Goal: Task Accomplishment & Management: Manage account settings

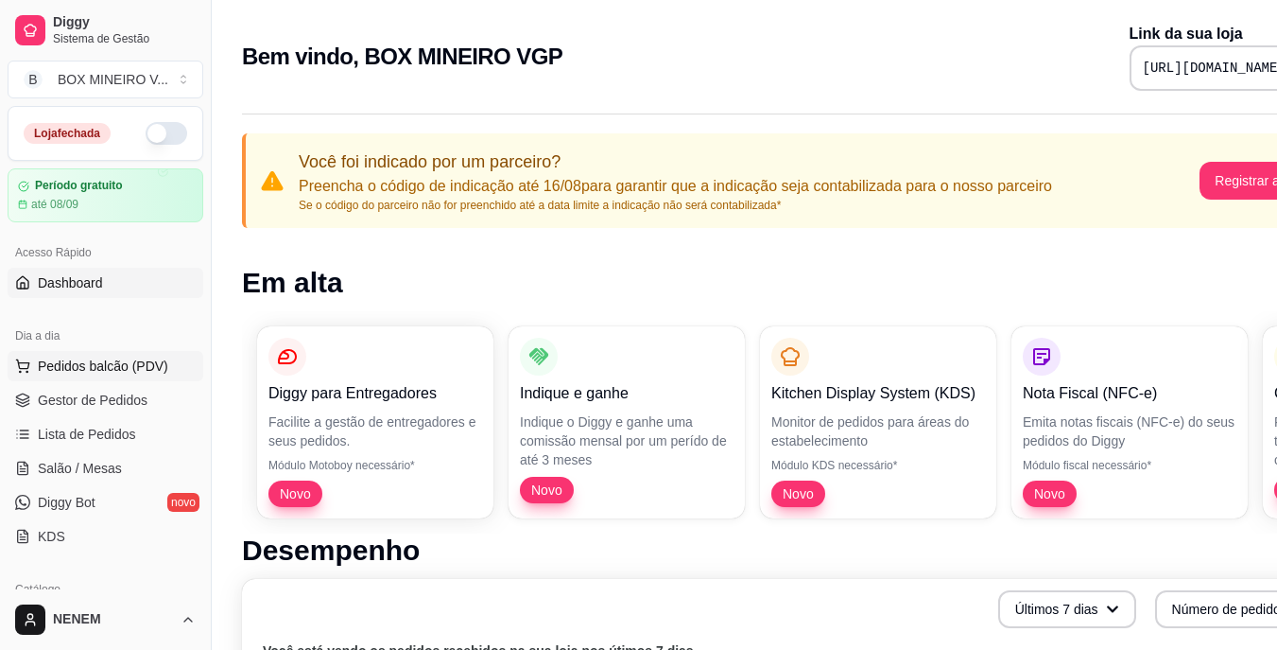
click at [89, 370] on span "Pedidos balcão (PDV)" at bounding box center [103, 365] width 130 height 19
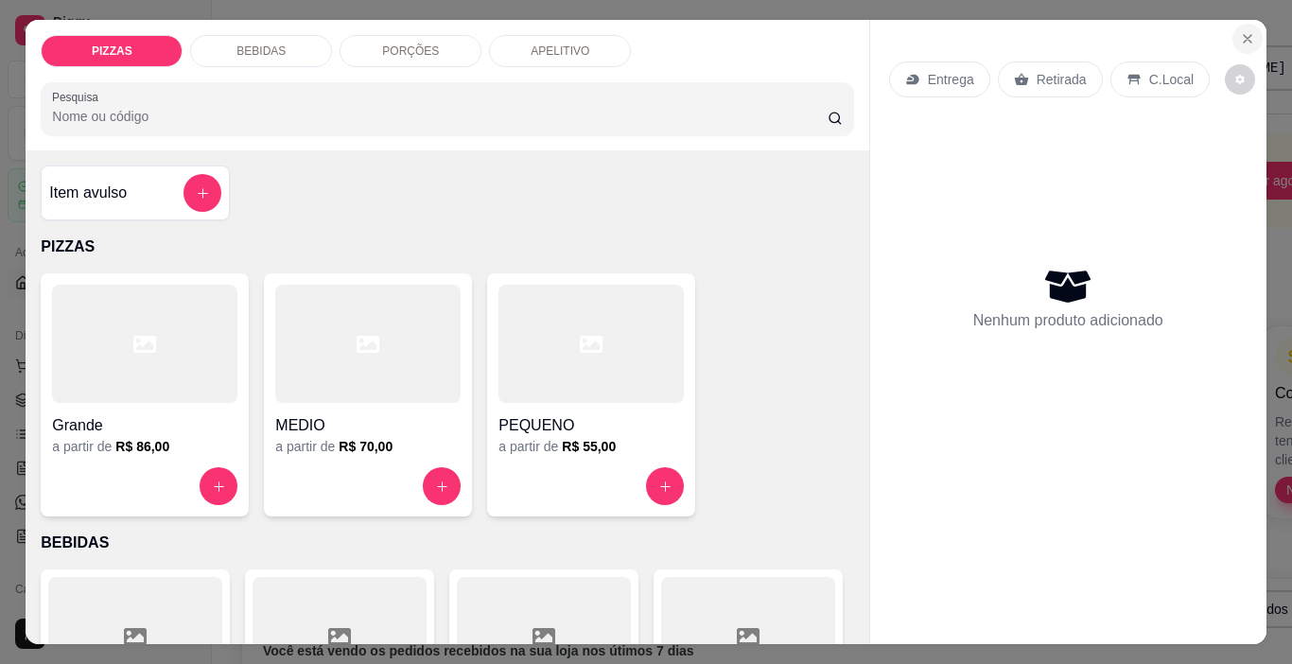
click at [1241, 31] on icon "Close" at bounding box center [1247, 38] width 15 height 15
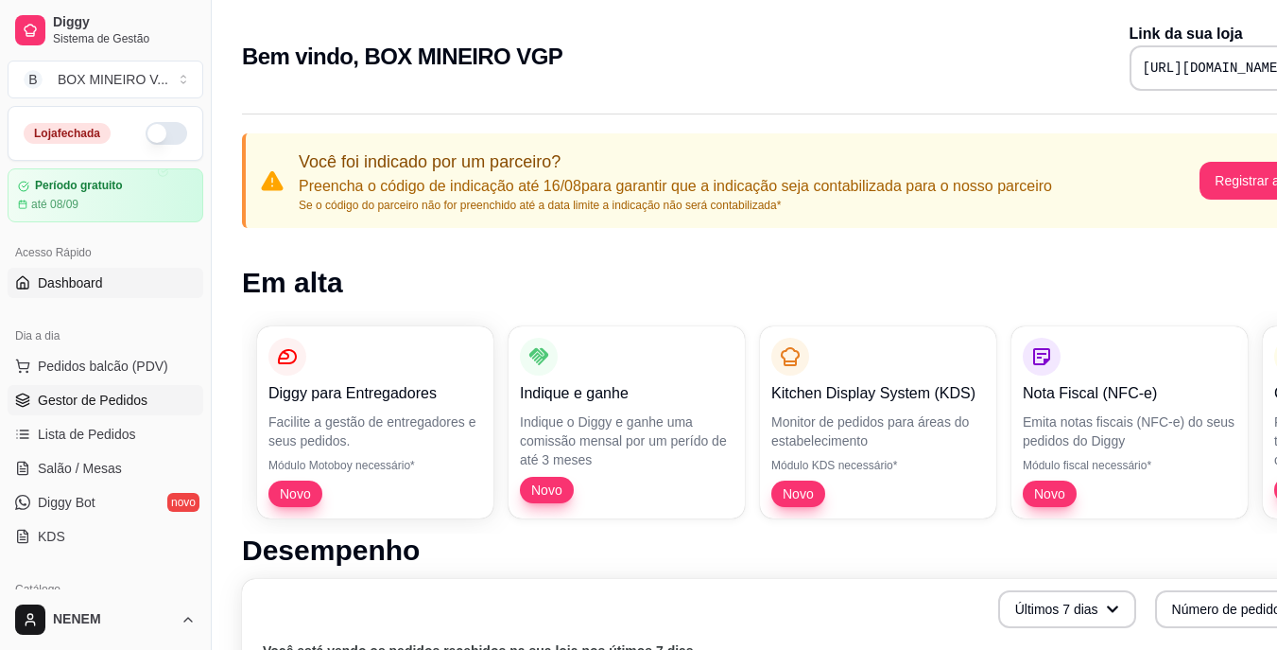
click at [61, 399] on span "Gestor de Pedidos" at bounding box center [93, 400] width 110 height 19
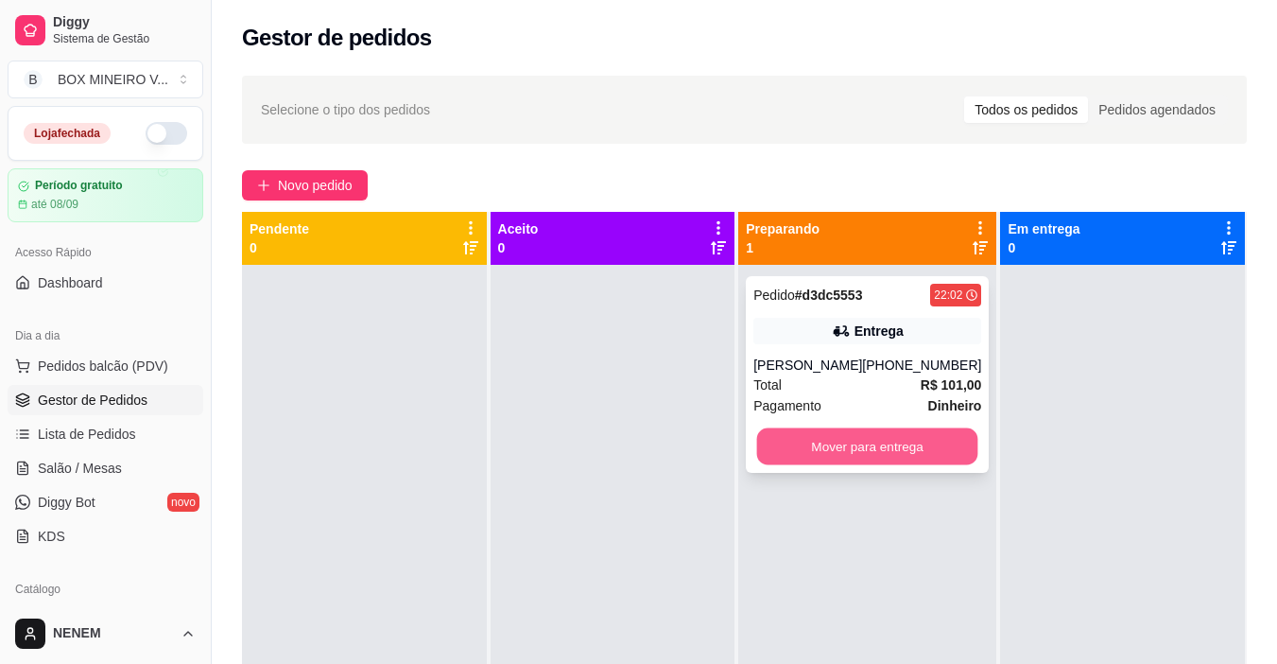
click at [808, 453] on button "Mover para entrega" at bounding box center [867, 446] width 221 height 37
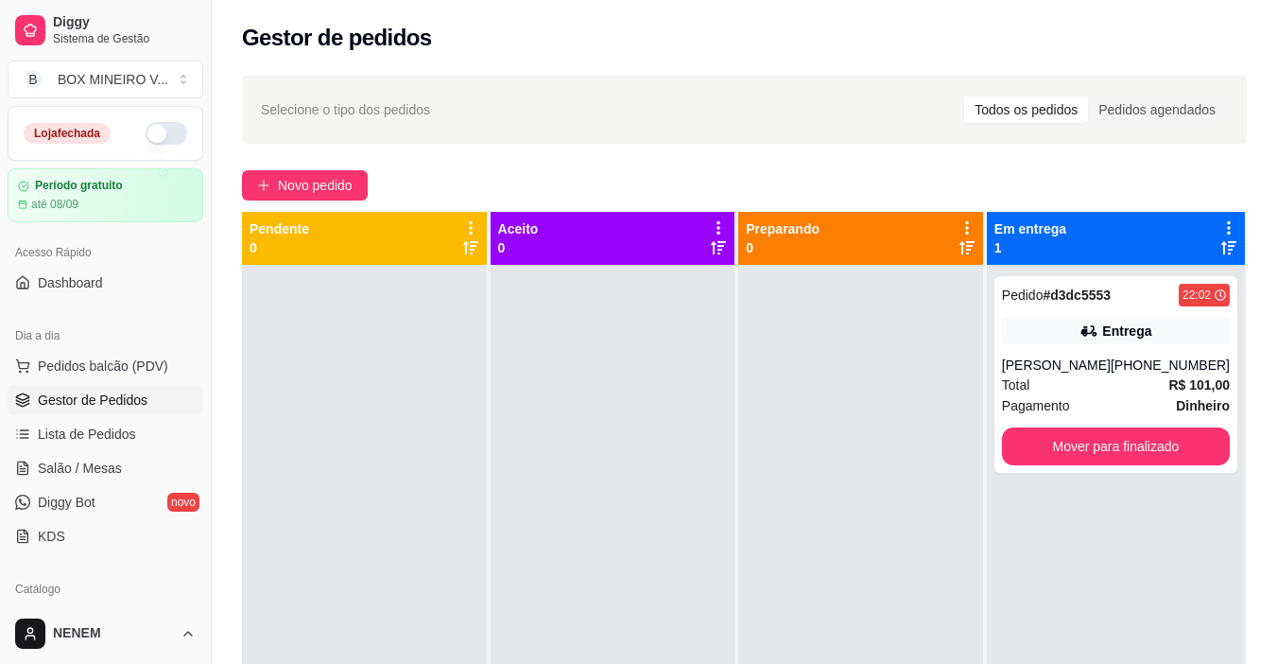
click at [146, 137] on button "button" at bounding box center [167, 133] width 42 height 23
click at [151, 129] on button "button" at bounding box center [167, 133] width 42 height 23
click at [1092, 432] on button "Mover para finalizado" at bounding box center [1115, 446] width 221 height 37
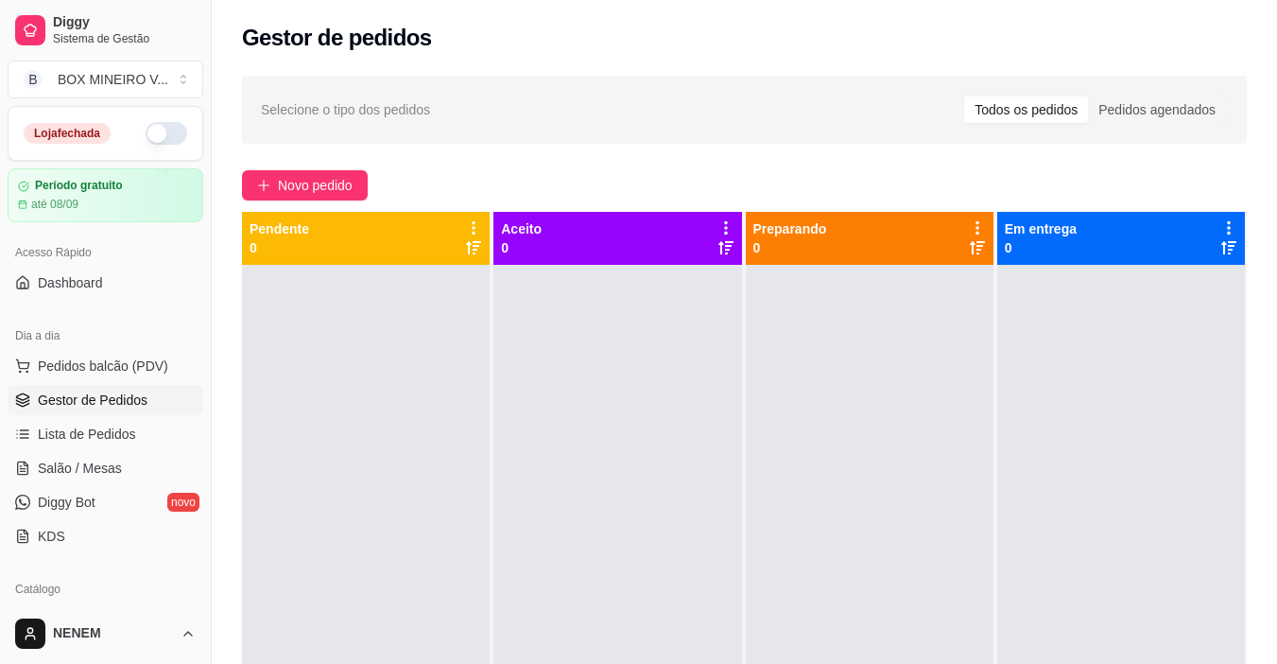
click at [146, 139] on button "button" at bounding box center [167, 133] width 42 height 23
click at [159, 143] on button "button" at bounding box center [167, 133] width 42 height 23
click at [116, 394] on span "Gestor de Pedidos" at bounding box center [93, 400] width 110 height 19
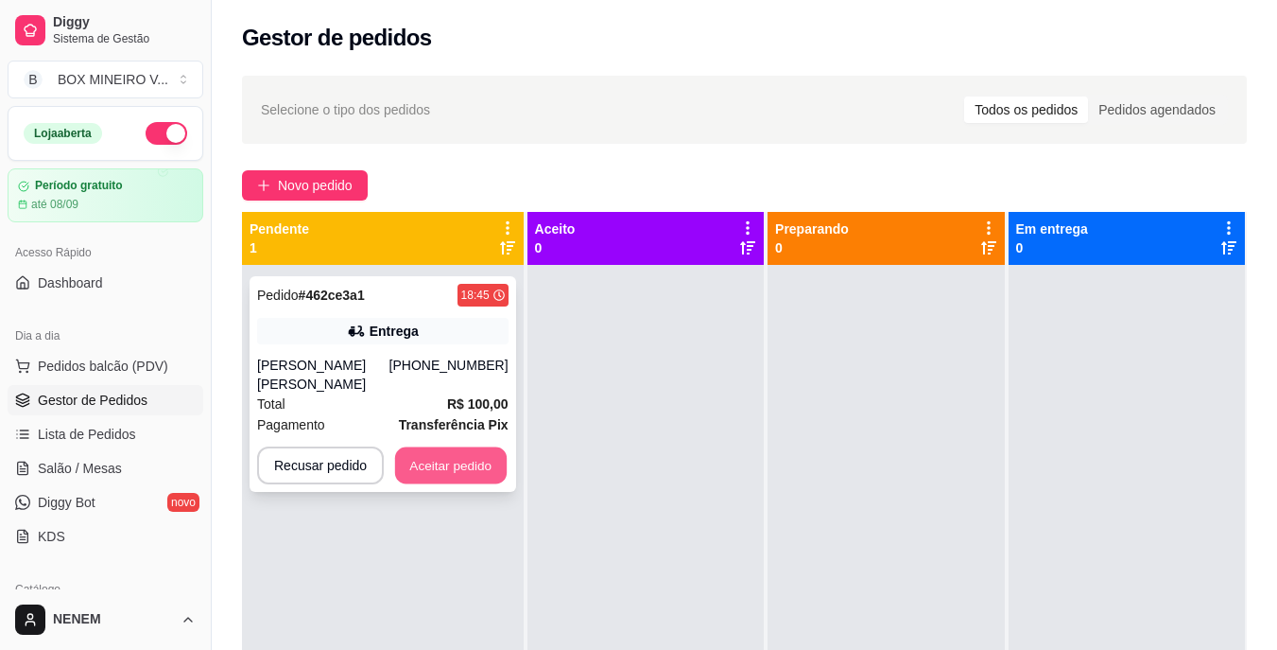
click at [417, 450] on button "Aceitar pedido" at bounding box center [451, 465] width 112 height 37
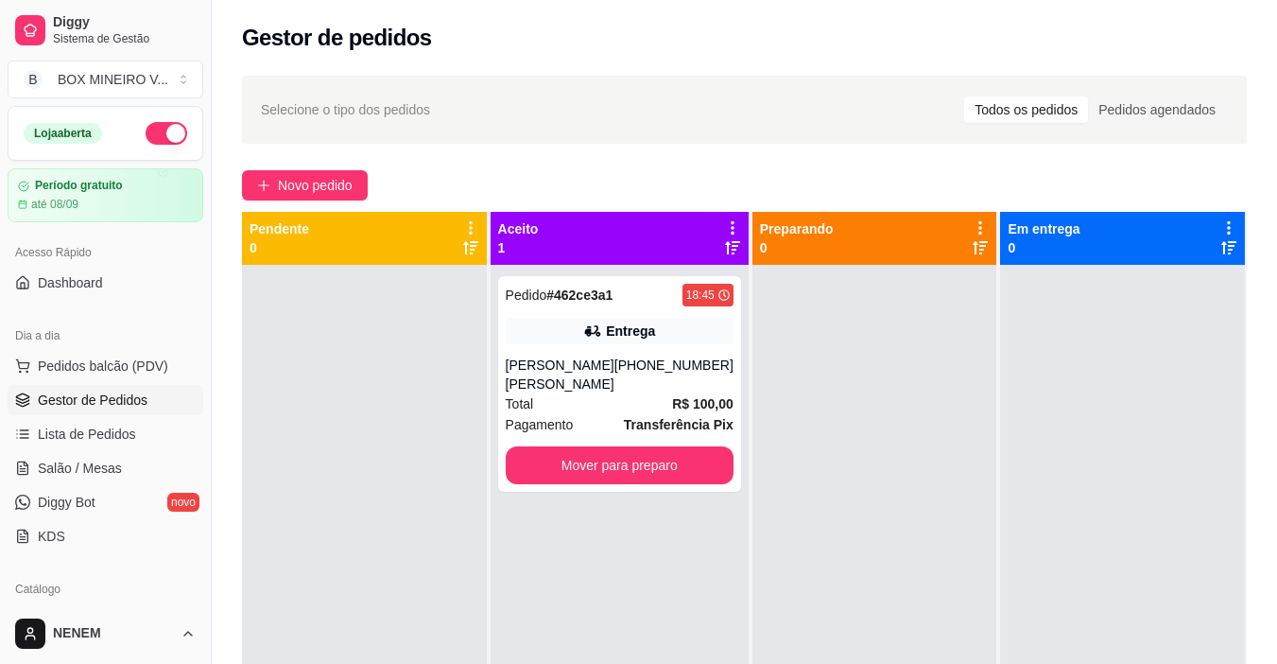
click at [724, 222] on icon at bounding box center [732, 227] width 17 height 17
click at [595, 382] on div "[PERSON_NAME] [PERSON_NAME]" at bounding box center [560, 375] width 109 height 38
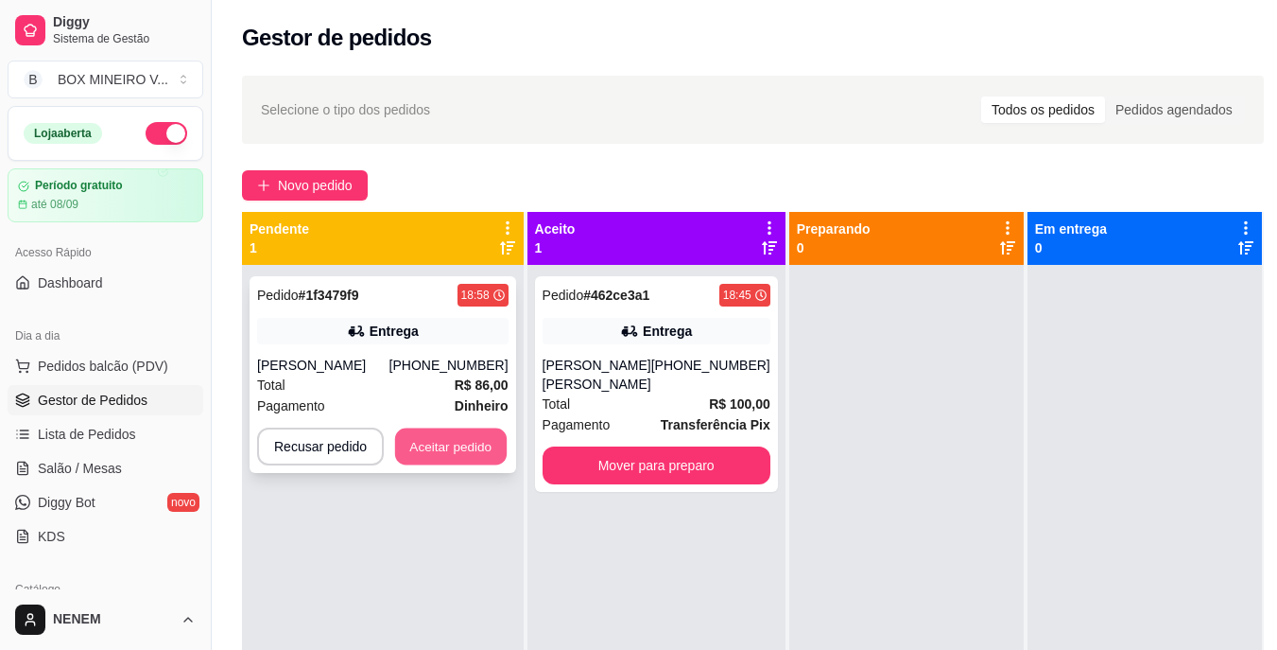
click at [460, 453] on button "Aceitar pedido" at bounding box center [451, 446] width 112 height 37
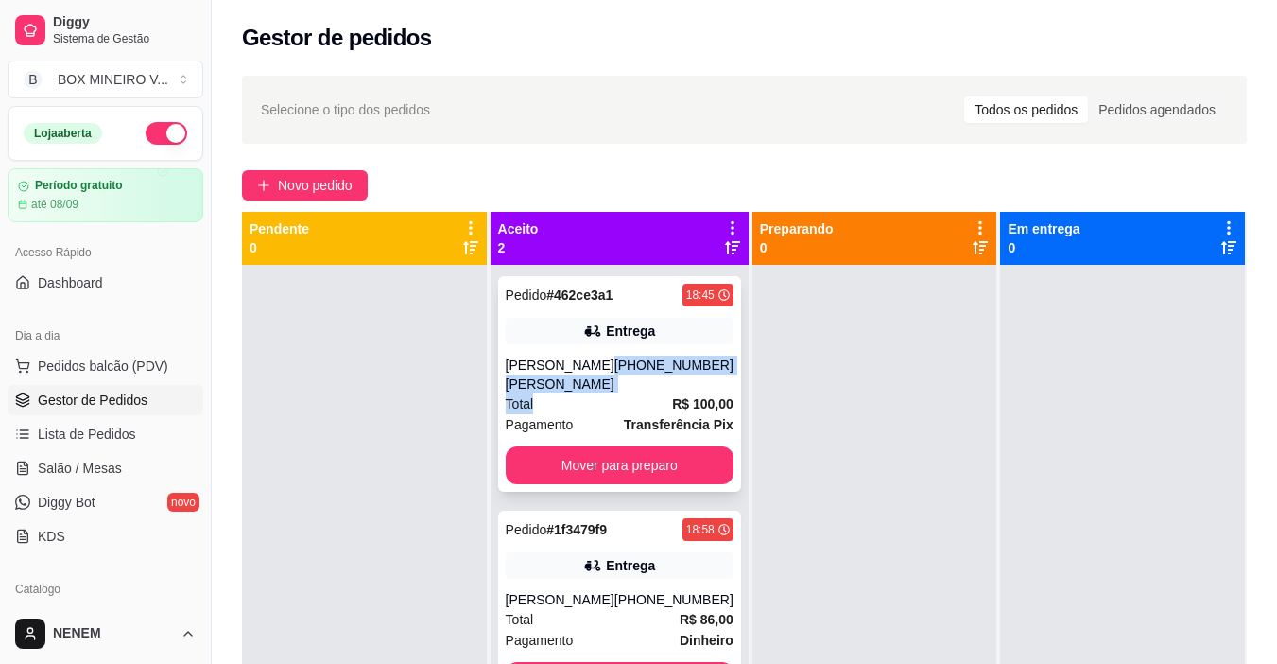
drag, startPoint x: 623, startPoint y: 394, endPoint x: 604, endPoint y: 372, distance: 29.5
click at [604, 372] on div "Pedido # 462ce3a1 18:45 Entrega [PERSON_NAME] [PERSON_NAME] [PHONE_NUMBER] Tota…" at bounding box center [619, 384] width 243 height 216
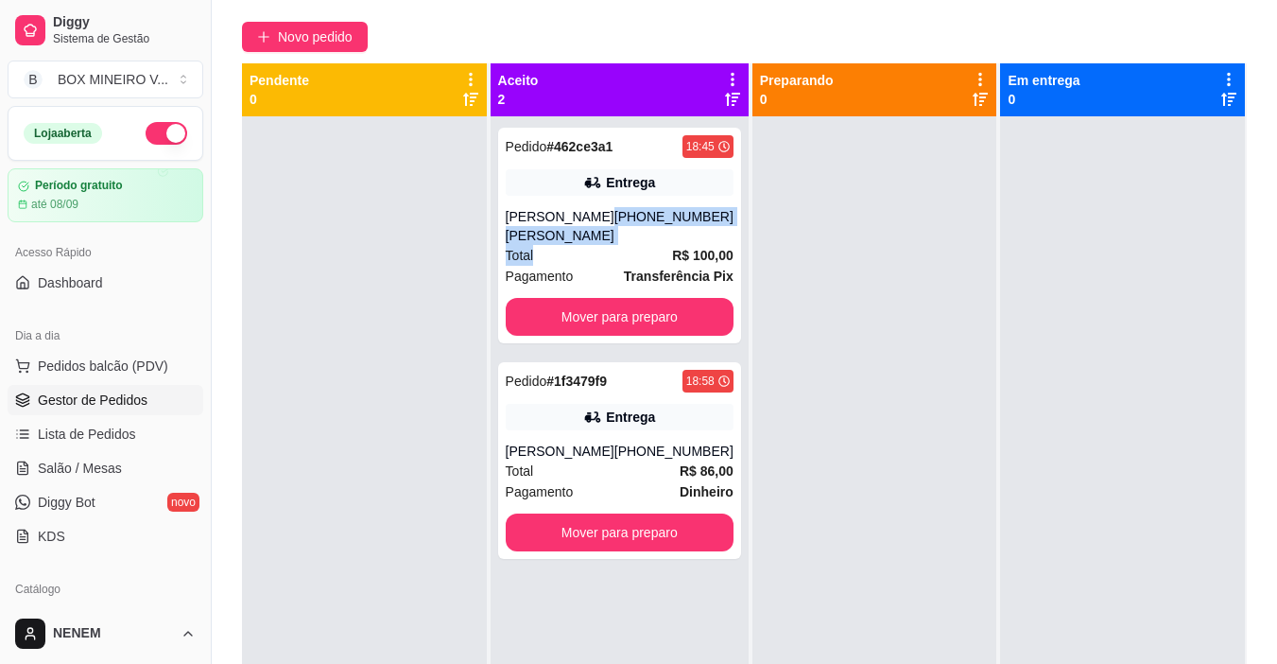
scroll to position [250, 0]
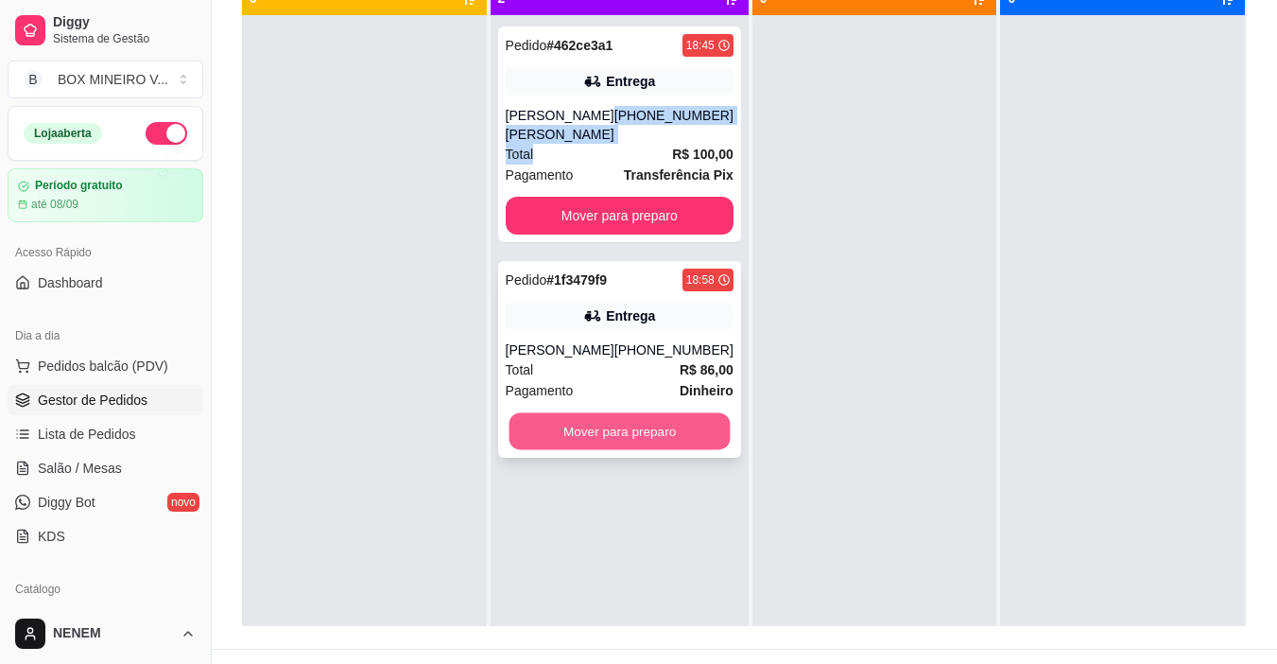
click at [643, 434] on button "Mover para preparo" at bounding box center [619, 431] width 221 height 37
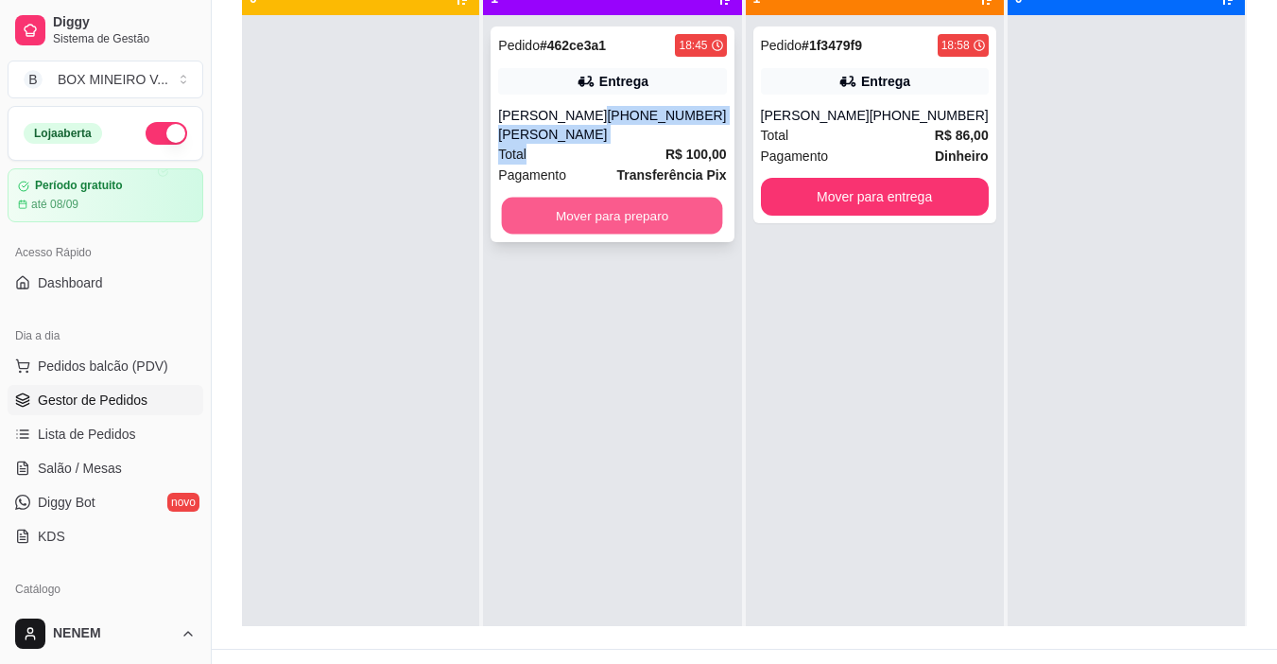
click at [668, 212] on button "Mover para preparo" at bounding box center [612, 216] width 221 height 37
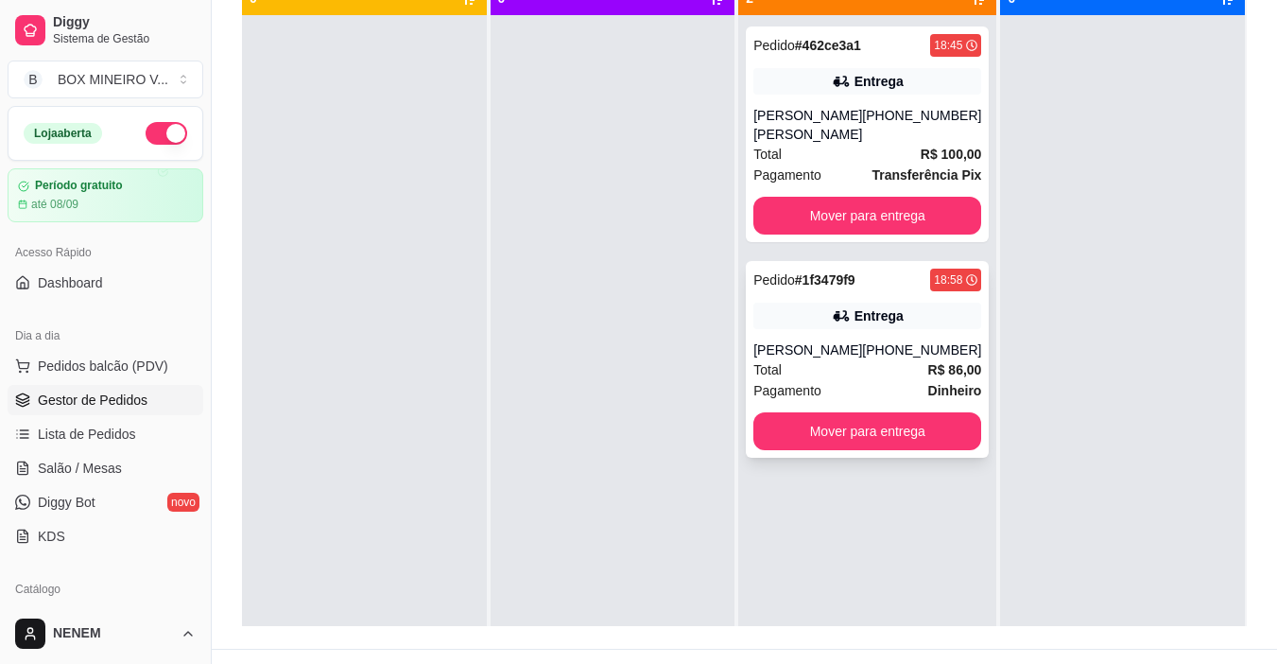
click at [890, 347] on div "[PHONE_NUMBER]" at bounding box center [921, 349] width 119 height 19
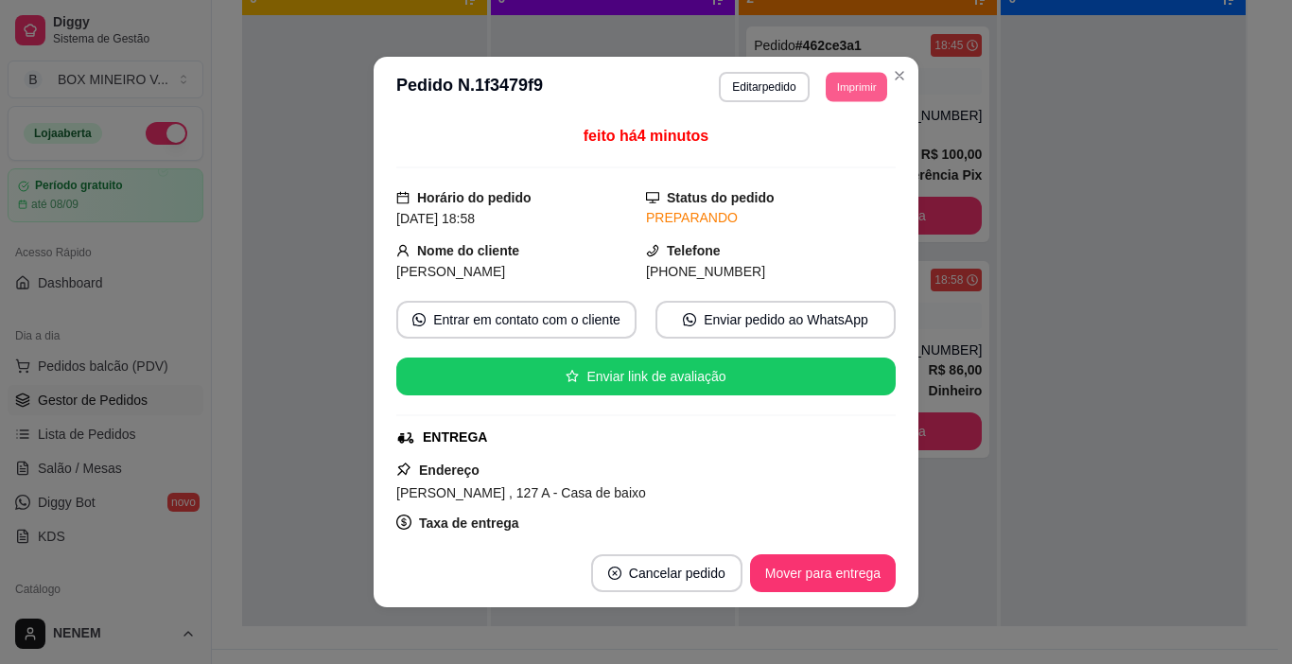
click at [842, 93] on button "Imprimir" at bounding box center [855, 86] width 61 height 29
click at [837, 145] on button "IMPRESSORA" at bounding box center [813, 153] width 137 height 30
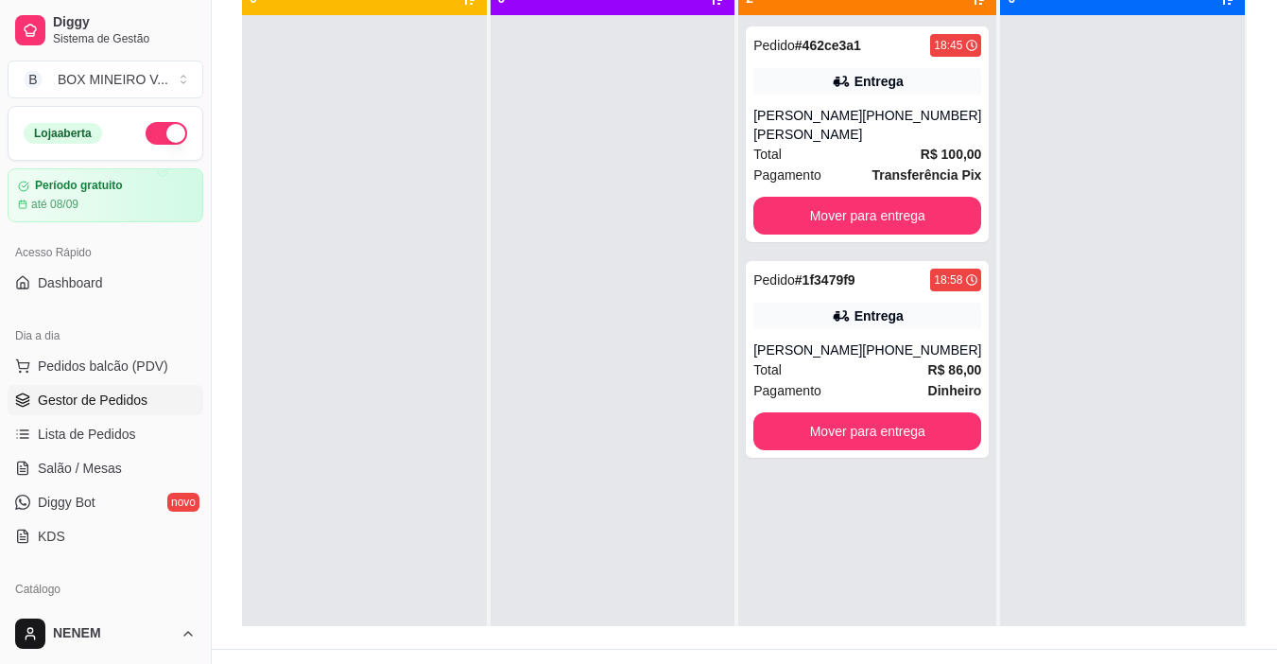
click at [694, 227] on div at bounding box center [613, 347] width 245 height 664
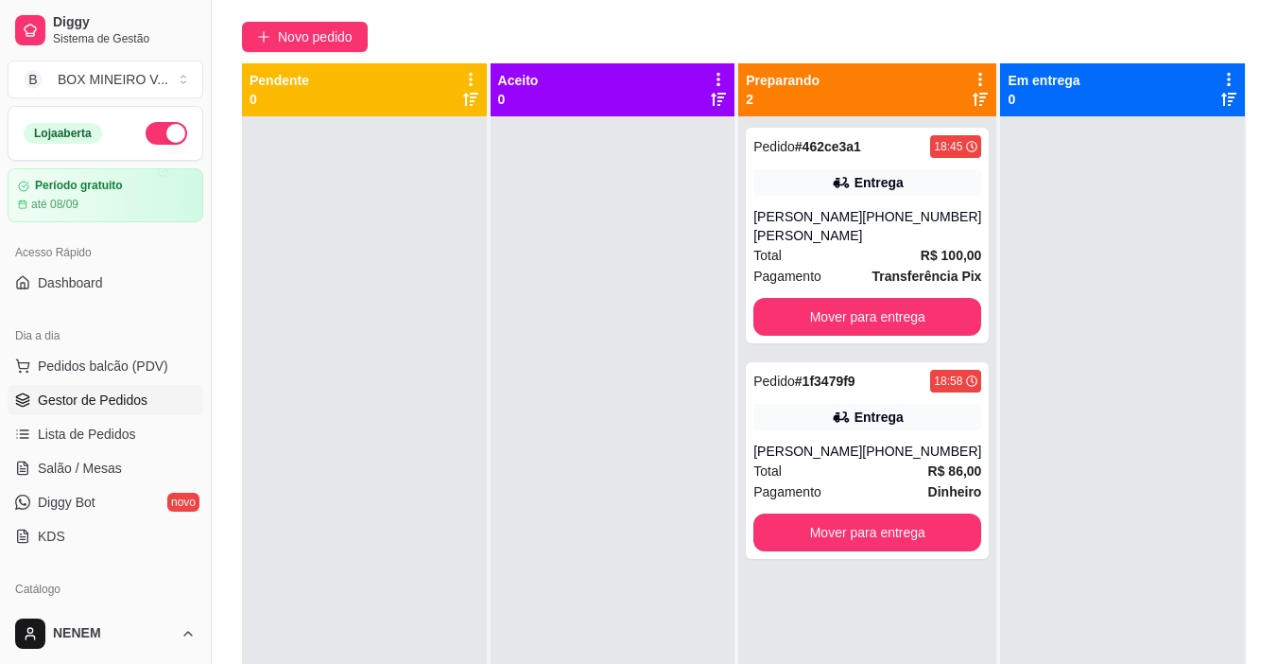
scroll to position [136, 0]
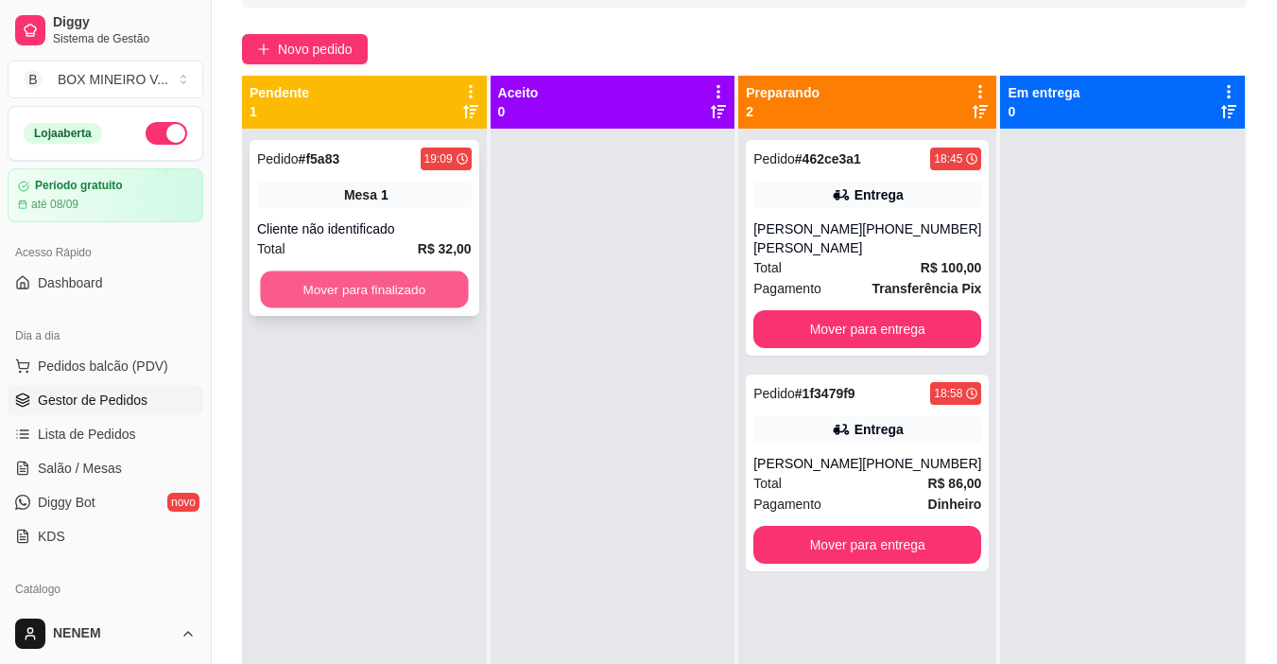
click at [391, 287] on button "Mover para finalizado" at bounding box center [364, 289] width 208 height 37
click at [379, 286] on button "Mover para finalizado" at bounding box center [364, 289] width 208 height 37
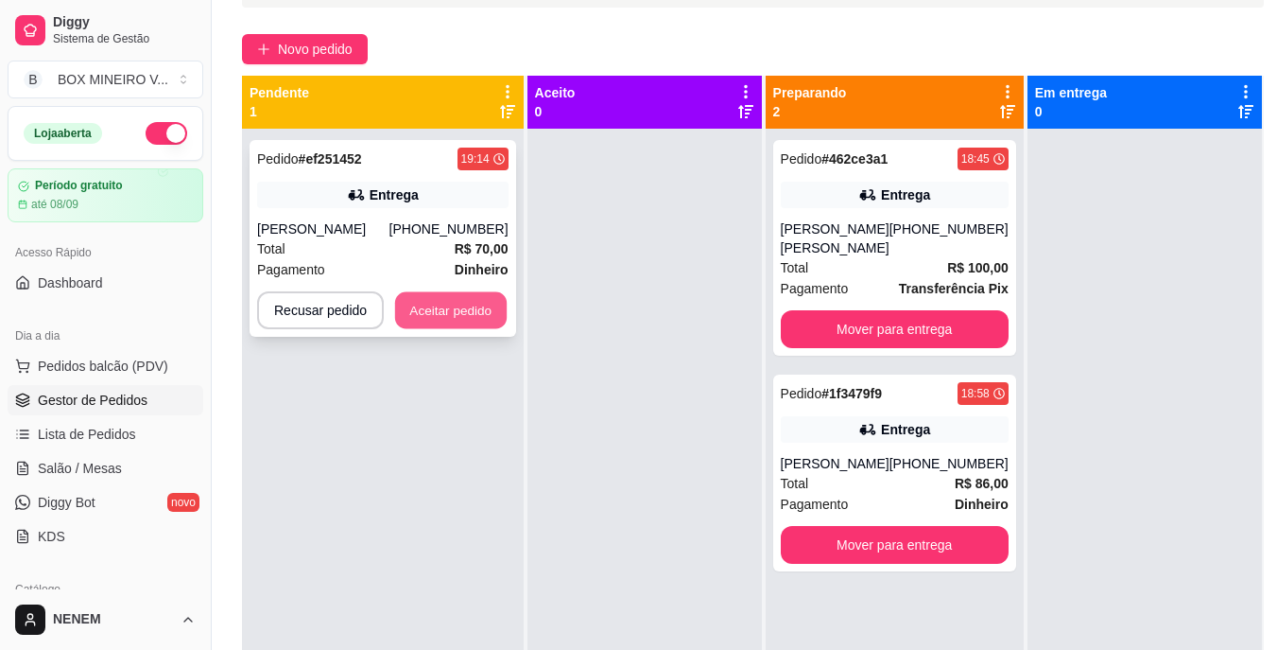
click at [423, 308] on button "Aceitar pedido" at bounding box center [451, 310] width 112 height 37
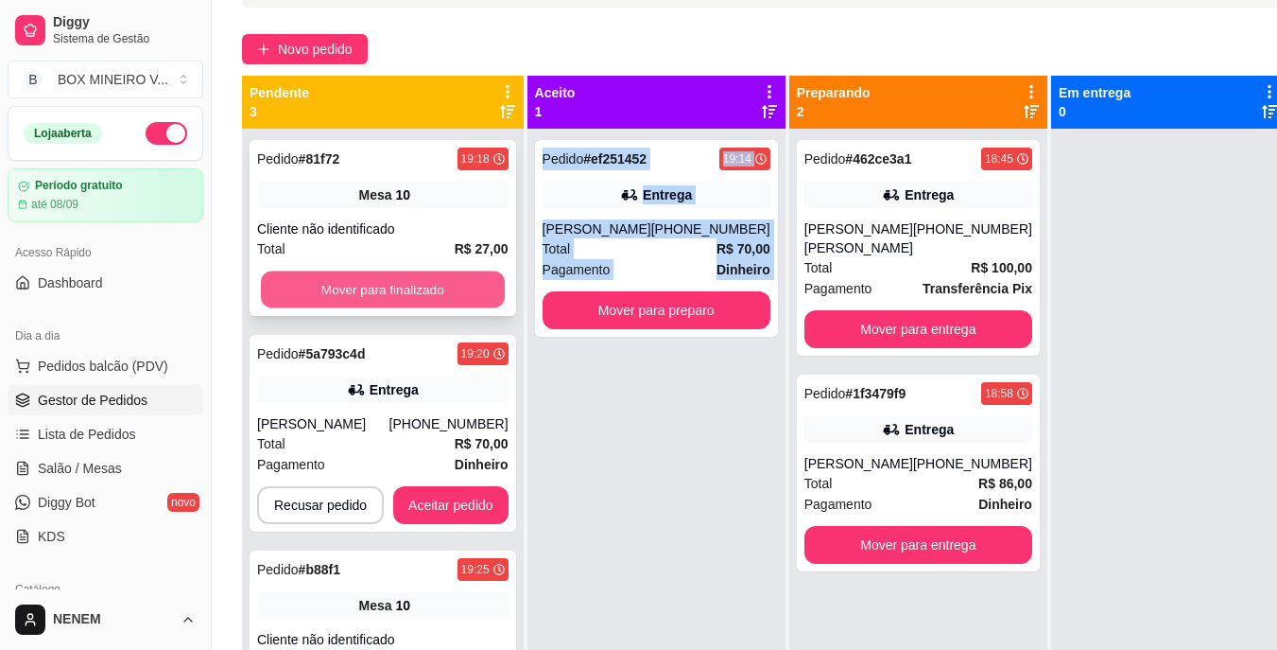
click at [418, 292] on button "Mover para finalizado" at bounding box center [383, 289] width 244 height 37
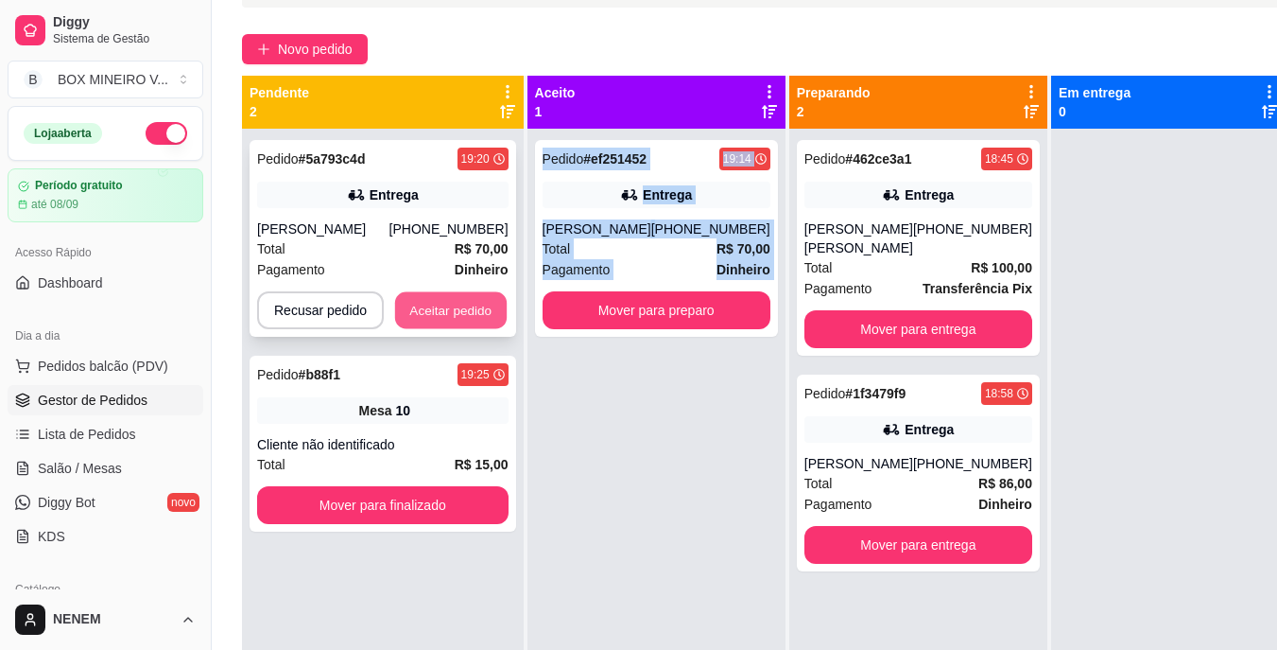
click at [449, 305] on button "Aceitar pedido" at bounding box center [451, 310] width 112 height 37
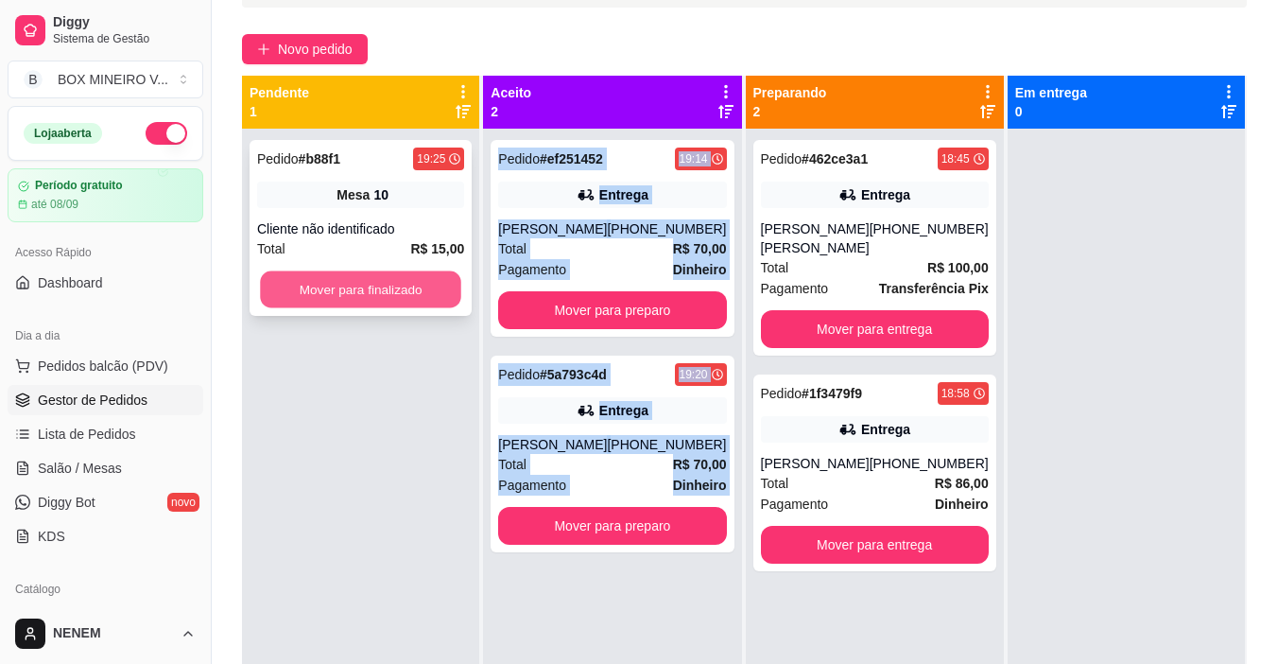
click at [367, 286] on button "Mover para finalizado" at bounding box center [360, 289] width 201 height 37
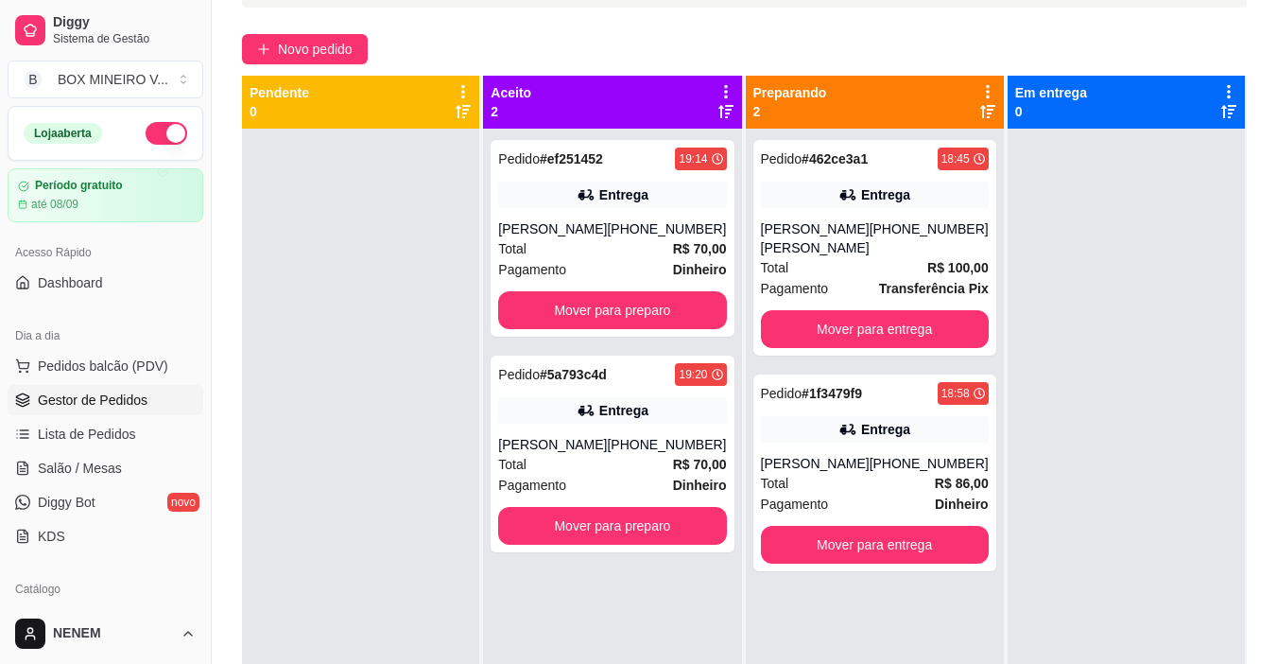
click at [367, 286] on div at bounding box center [360, 461] width 237 height 664
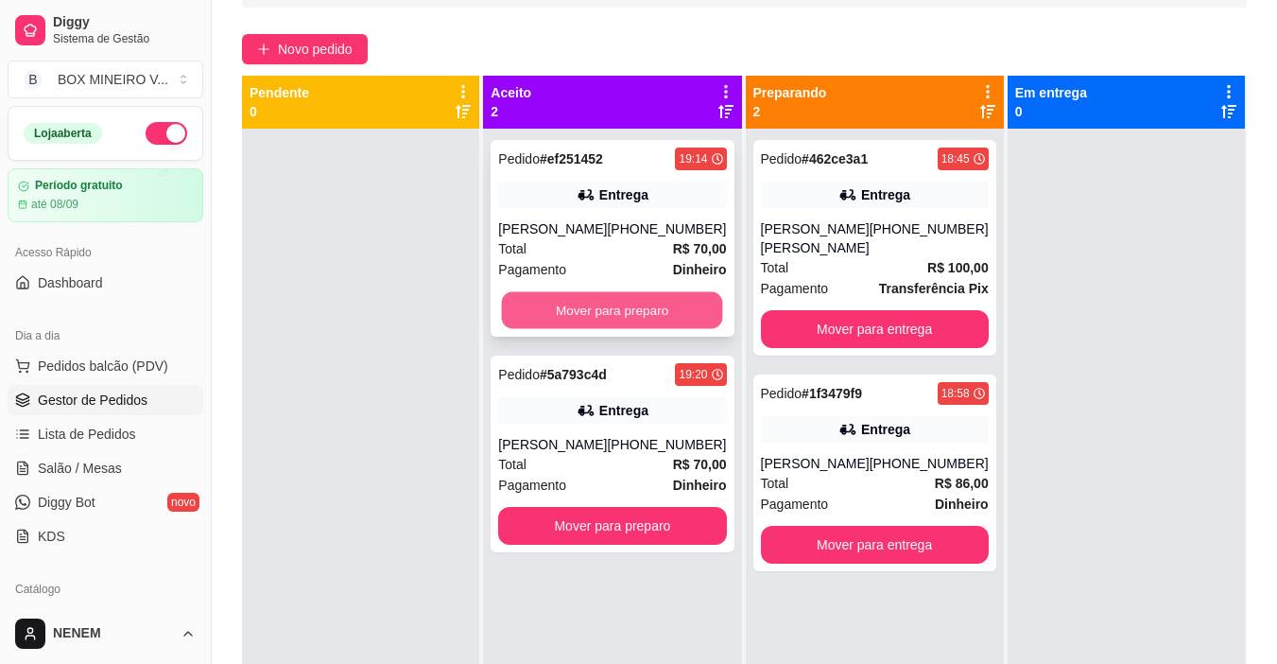
click at [597, 312] on button "Mover para preparo" at bounding box center [612, 310] width 221 height 37
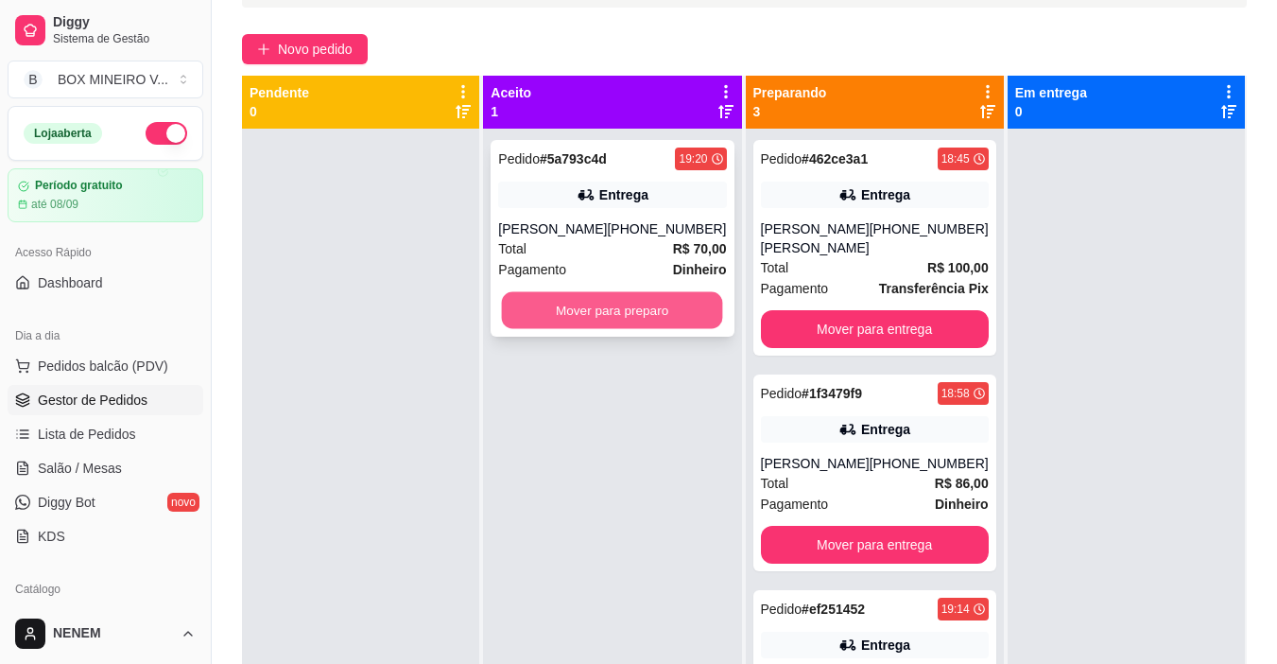
click at [604, 309] on button "Mover para preparo" at bounding box center [612, 310] width 221 height 37
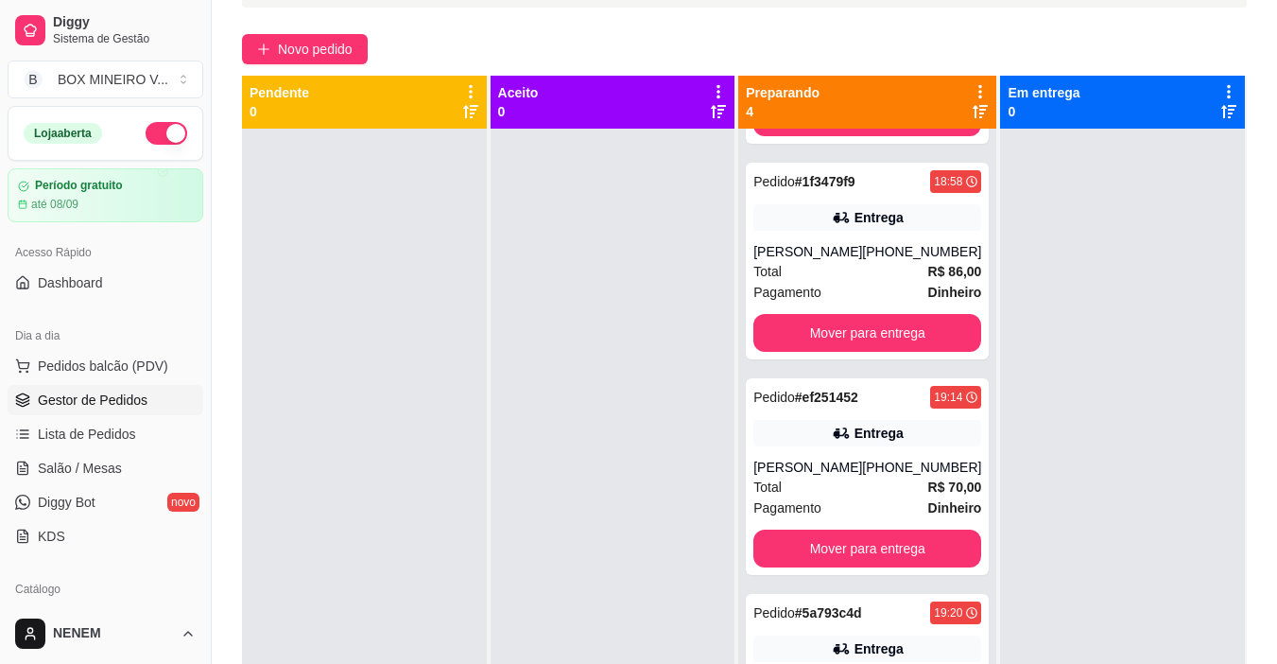
scroll to position [236, 0]
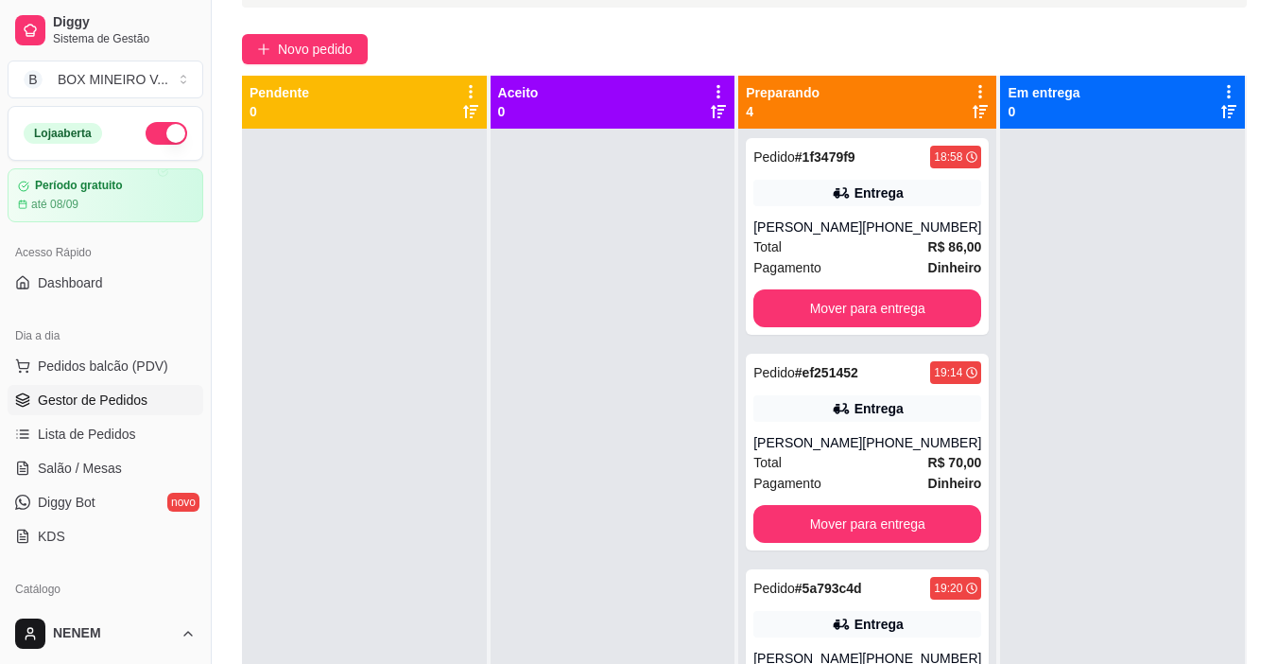
click at [967, 573] on div "Pedido # 462ce3a1 18:45 Entrega [PERSON_NAME] [PERSON_NAME] [PHONE_NUMBER] Tota…" at bounding box center [867, 461] width 258 height 664
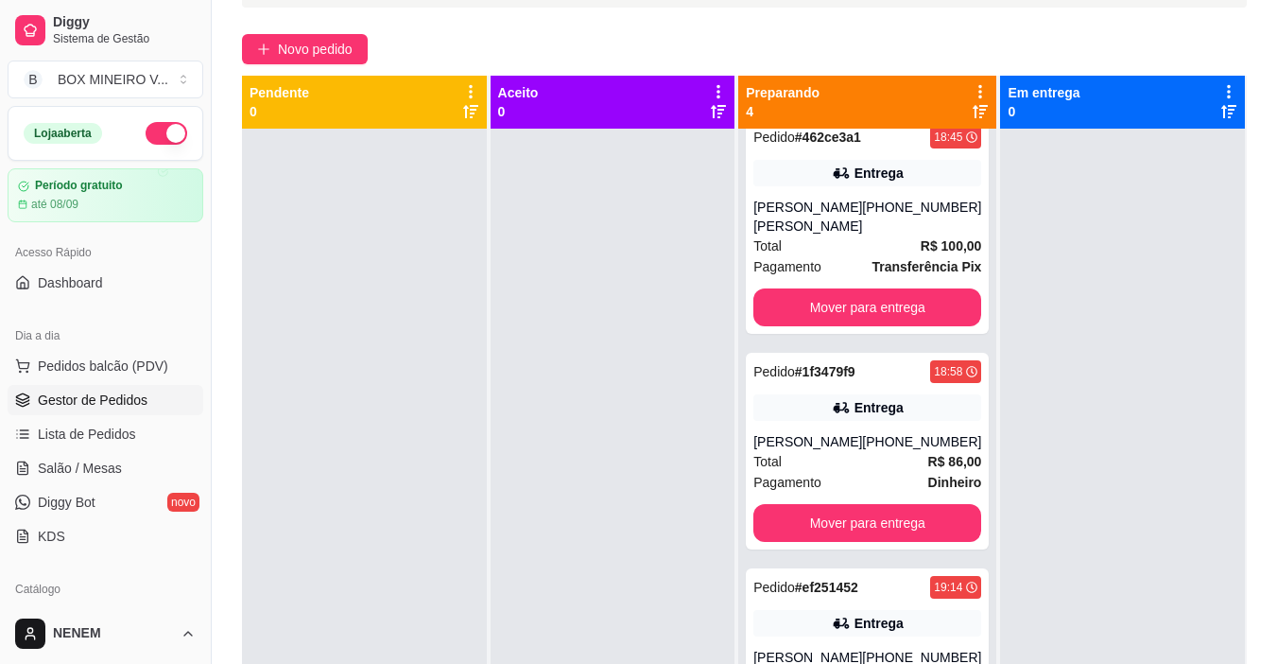
scroll to position [0, 0]
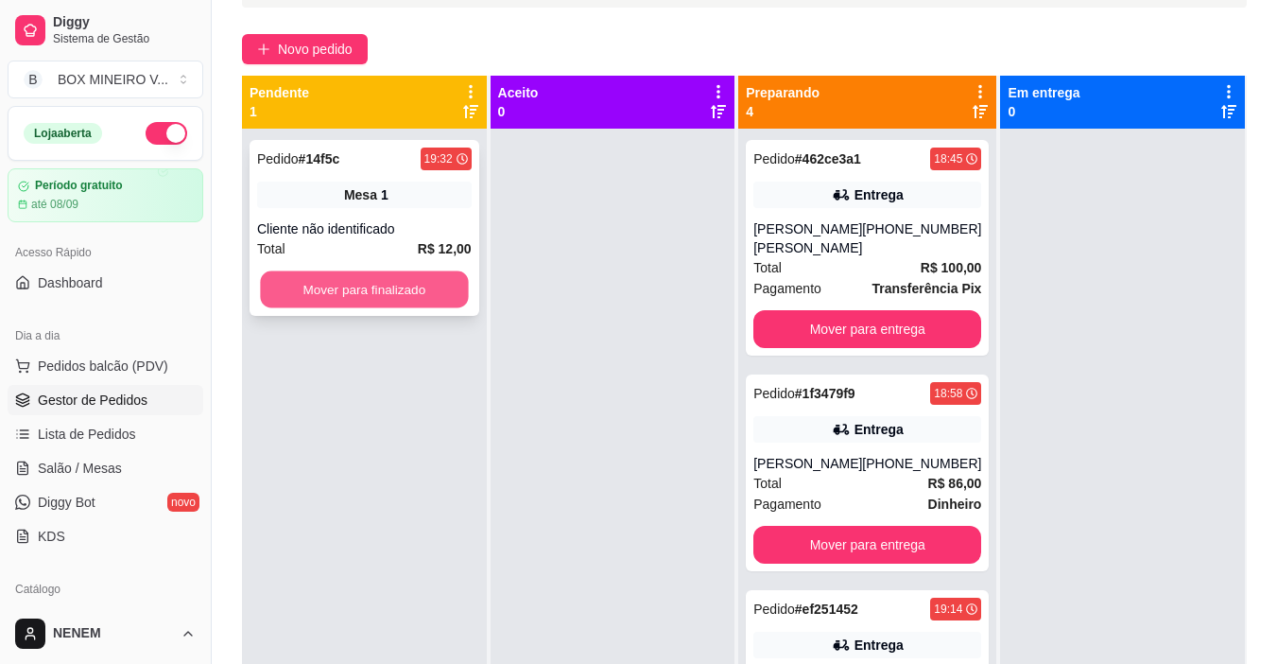
click at [422, 295] on button "Mover para finalizado" at bounding box center [364, 289] width 208 height 37
click at [389, 287] on button "Mover para finalizado" at bounding box center [364, 289] width 208 height 37
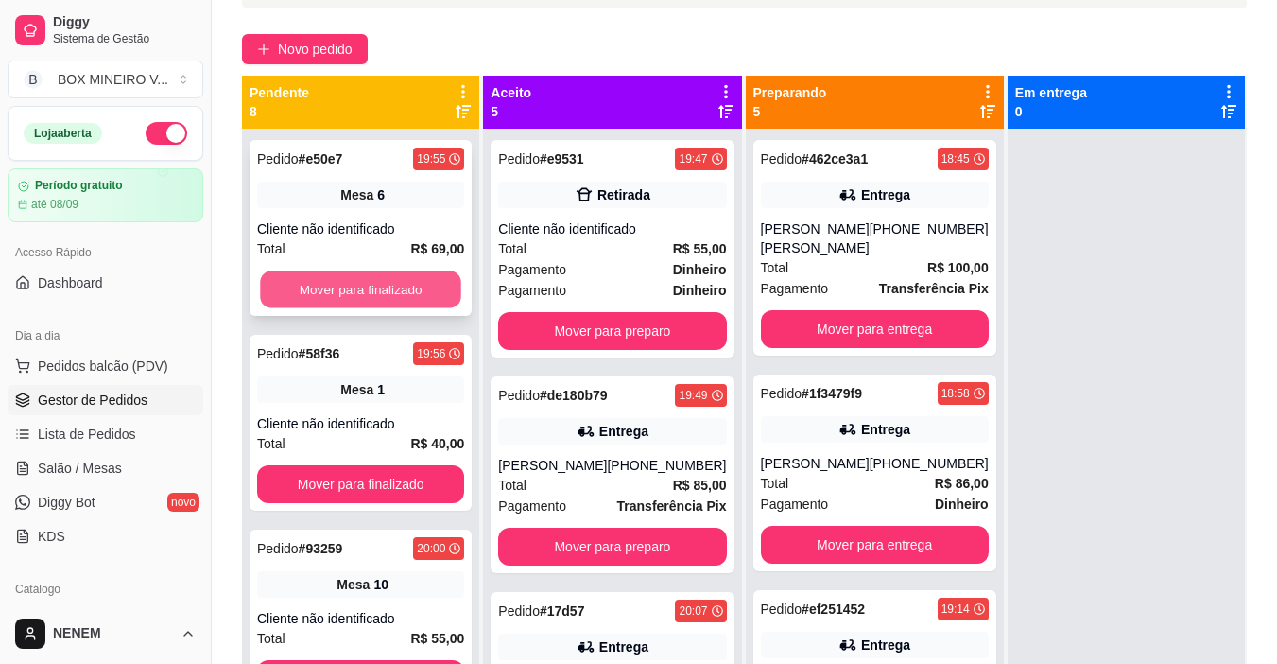
click at [389, 286] on button "Mover para finalizado" at bounding box center [360, 289] width 201 height 37
click at [356, 292] on button "Mover para finalizado" at bounding box center [360, 289] width 201 height 37
click at [356, 292] on button "Mover para finalizado" at bounding box center [360, 289] width 207 height 38
click at [356, 292] on button "Mover para finalizado" at bounding box center [360, 289] width 201 height 37
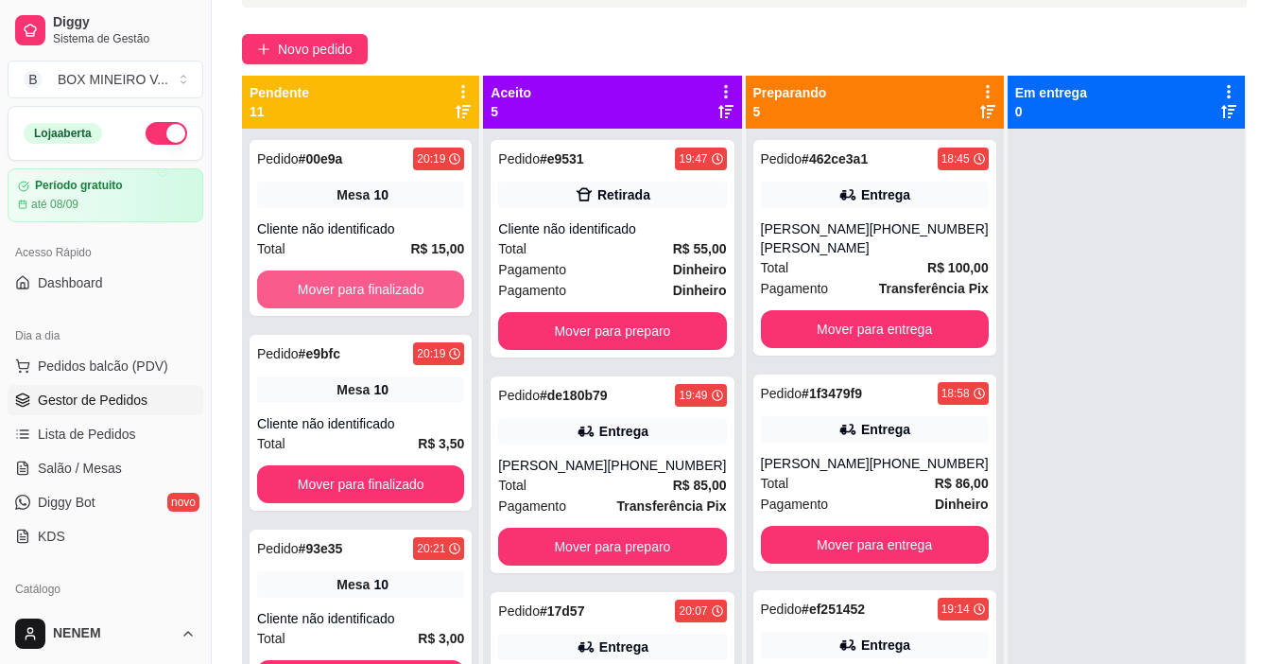
click at [356, 292] on button "Mover para finalizado" at bounding box center [360, 289] width 207 height 38
click at [356, 292] on button "Mover para finalizado" at bounding box center [360, 289] width 201 height 37
click at [356, 292] on button "Mover para finalizado" at bounding box center [360, 289] width 207 height 38
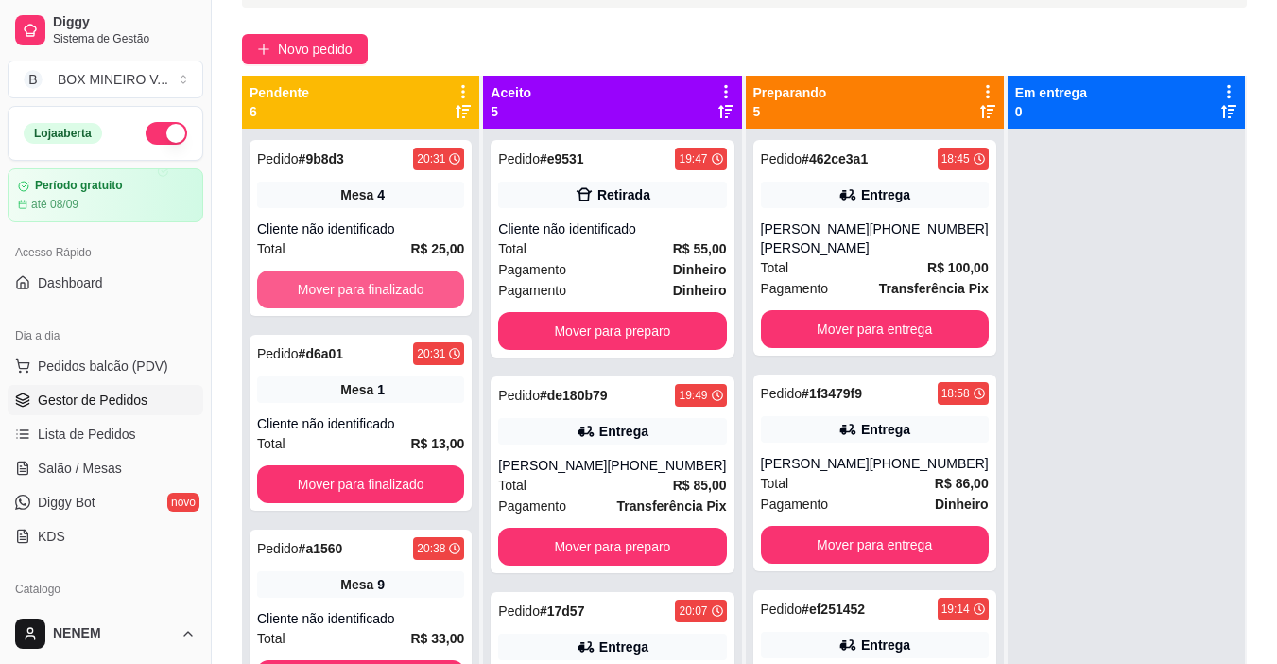
click at [356, 292] on button "Mover para finalizado" at bounding box center [360, 289] width 207 height 38
click at [356, 292] on button "Mover para finalizado" at bounding box center [360, 289] width 201 height 37
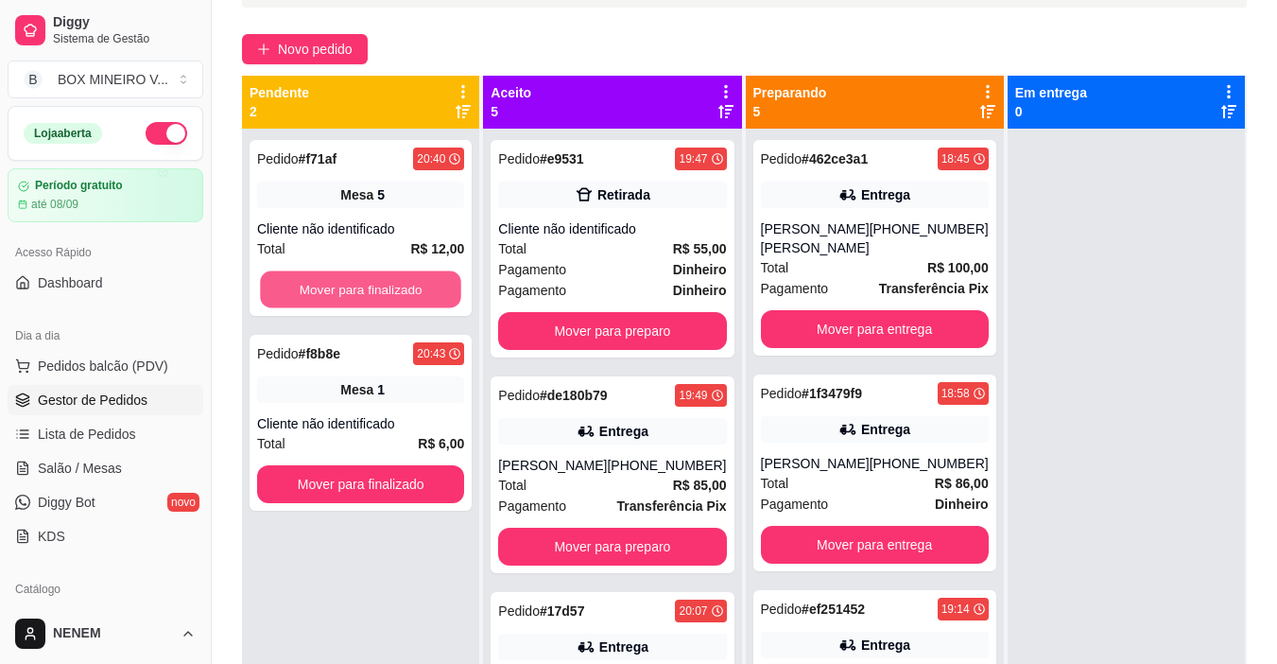
click at [356, 292] on button "Mover para finalizado" at bounding box center [360, 289] width 201 height 37
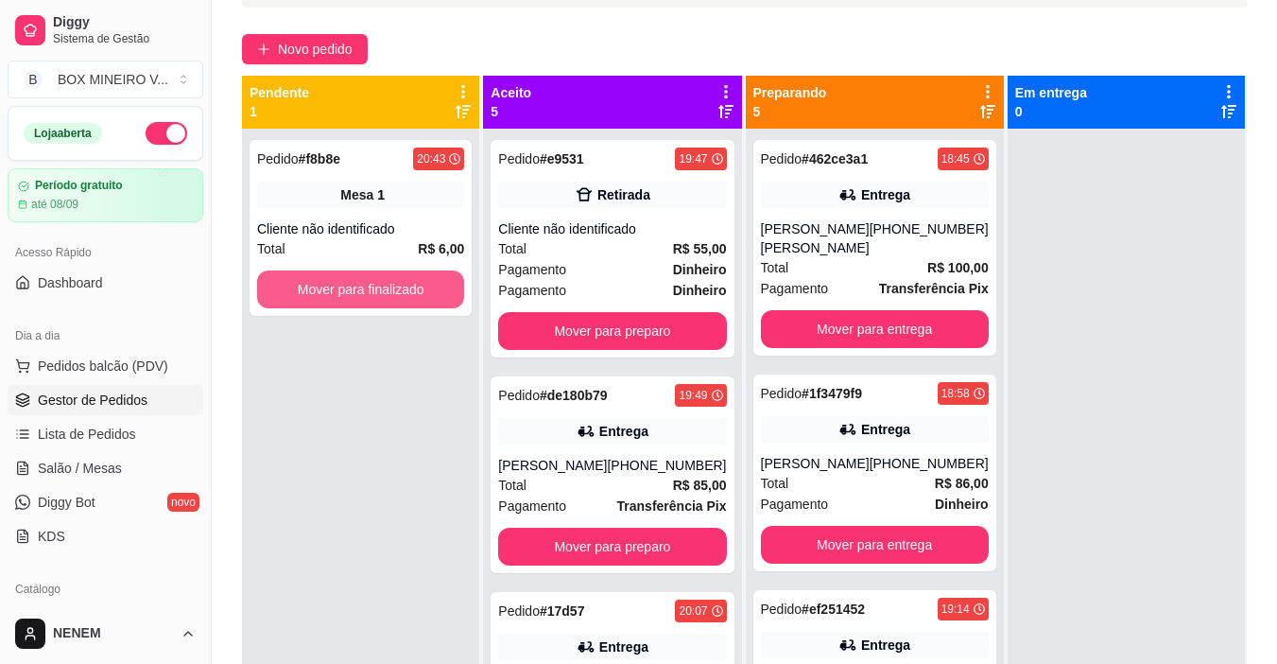
click at [356, 292] on button "Mover para finalizado" at bounding box center [360, 289] width 207 height 38
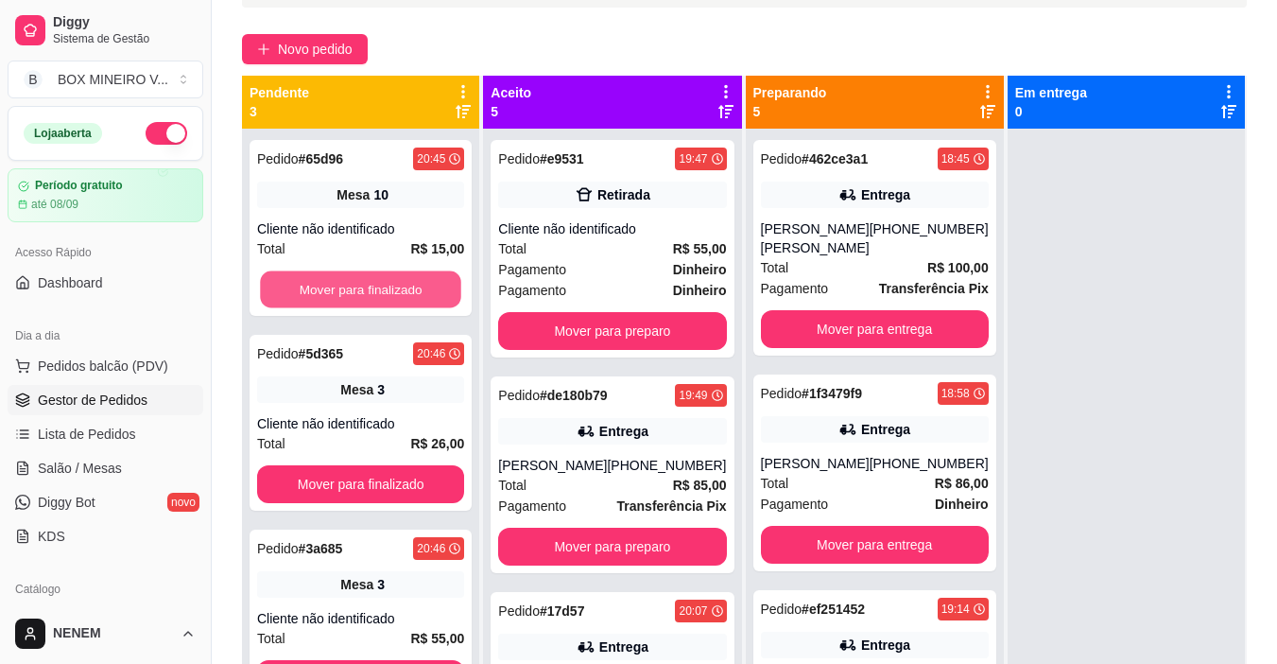
click at [356, 292] on button "Mover para finalizado" at bounding box center [360, 289] width 201 height 37
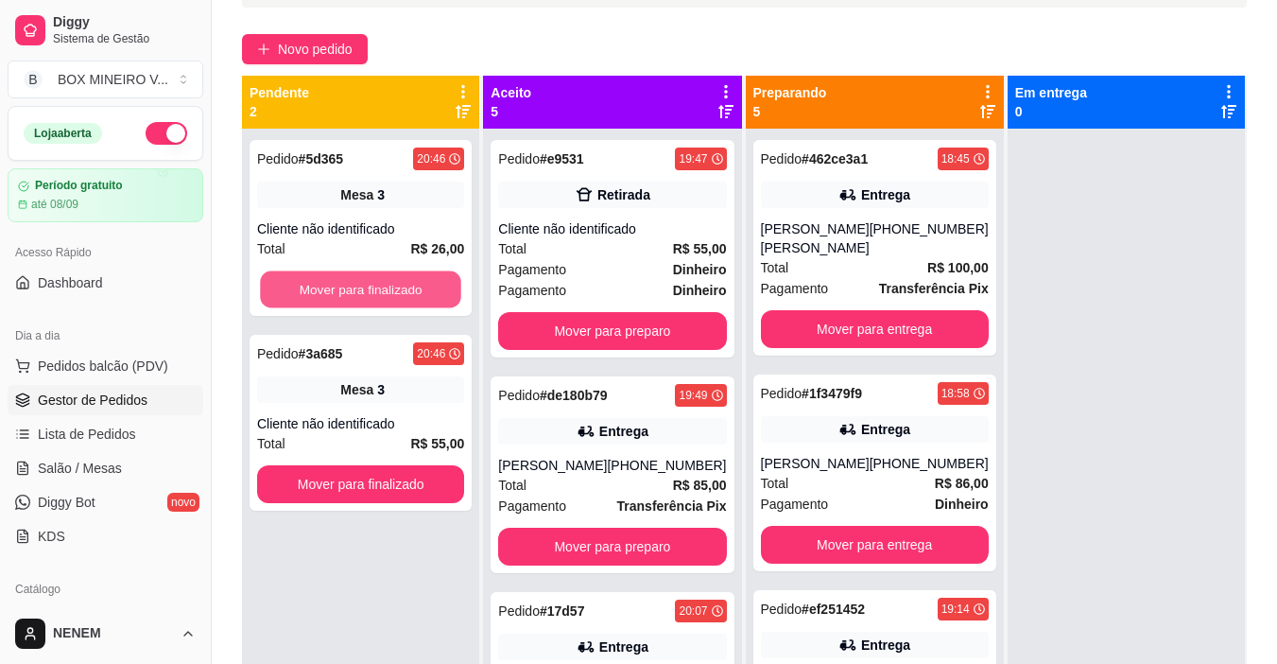
click at [356, 292] on button "Mover para finalizado" at bounding box center [360, 289] width 201 height 37
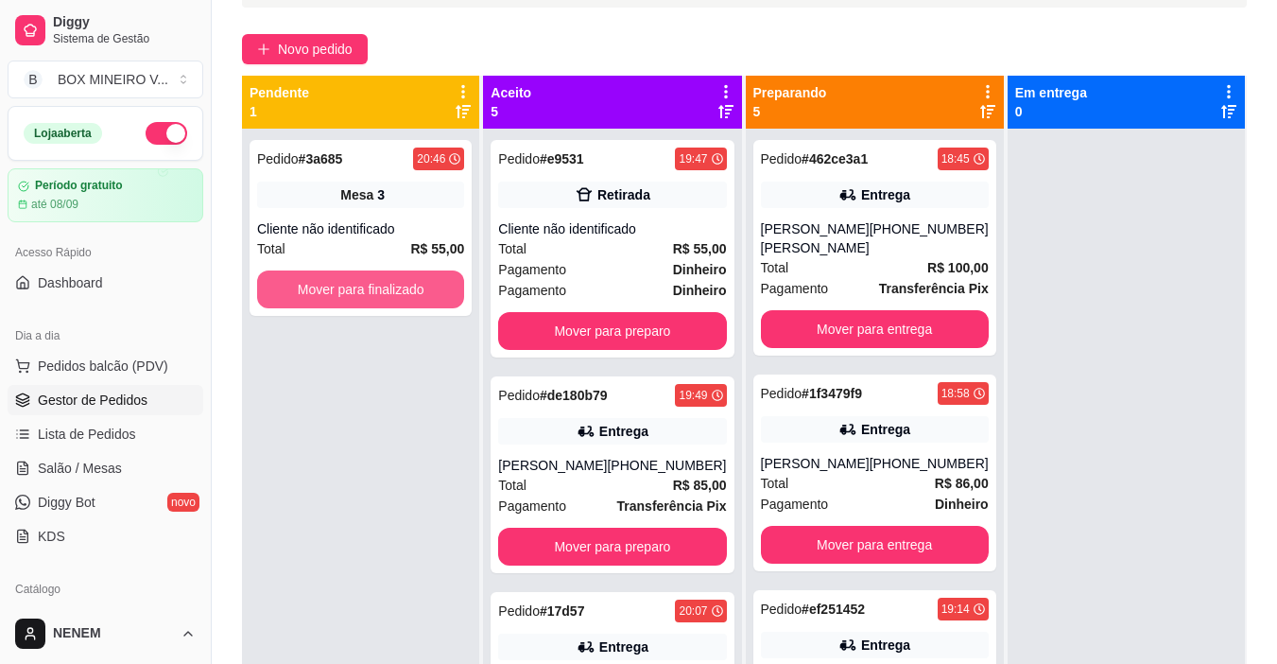
click at [356, 292] on button "Mover para finalizado" at bounding box center [360, 289] width 207 height 38
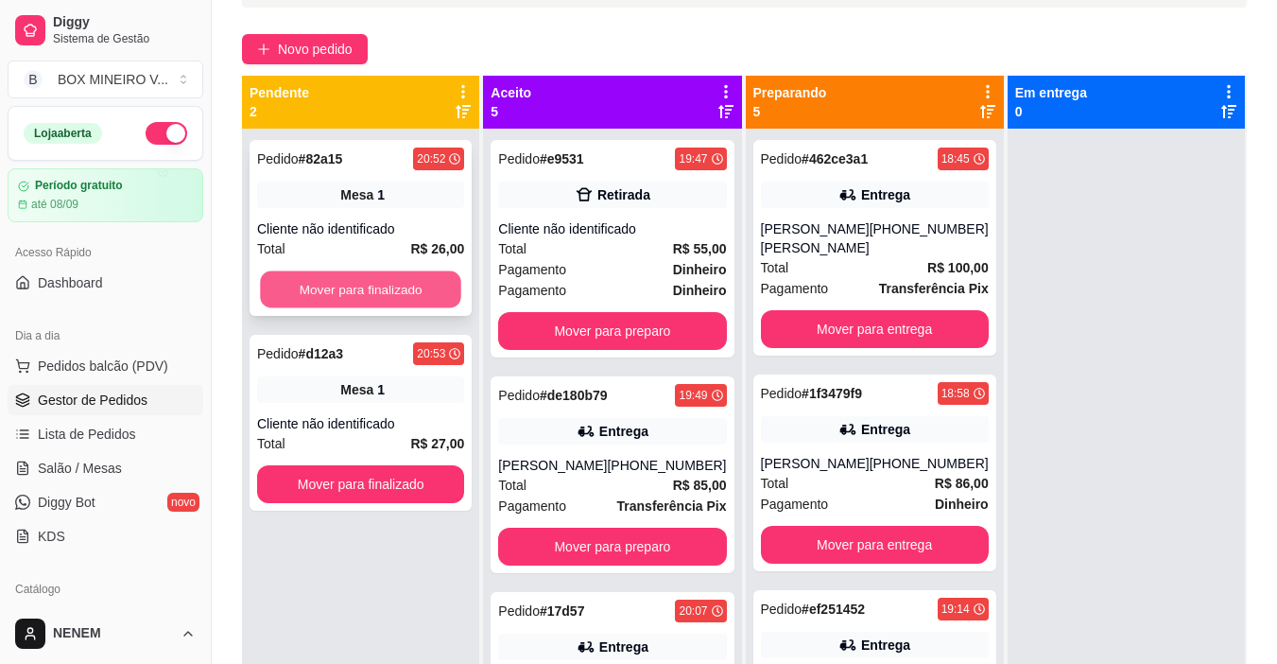
click at [360, 278] on button "Mover para finalizado" at bounding box center [360, 289] width 201 height 37
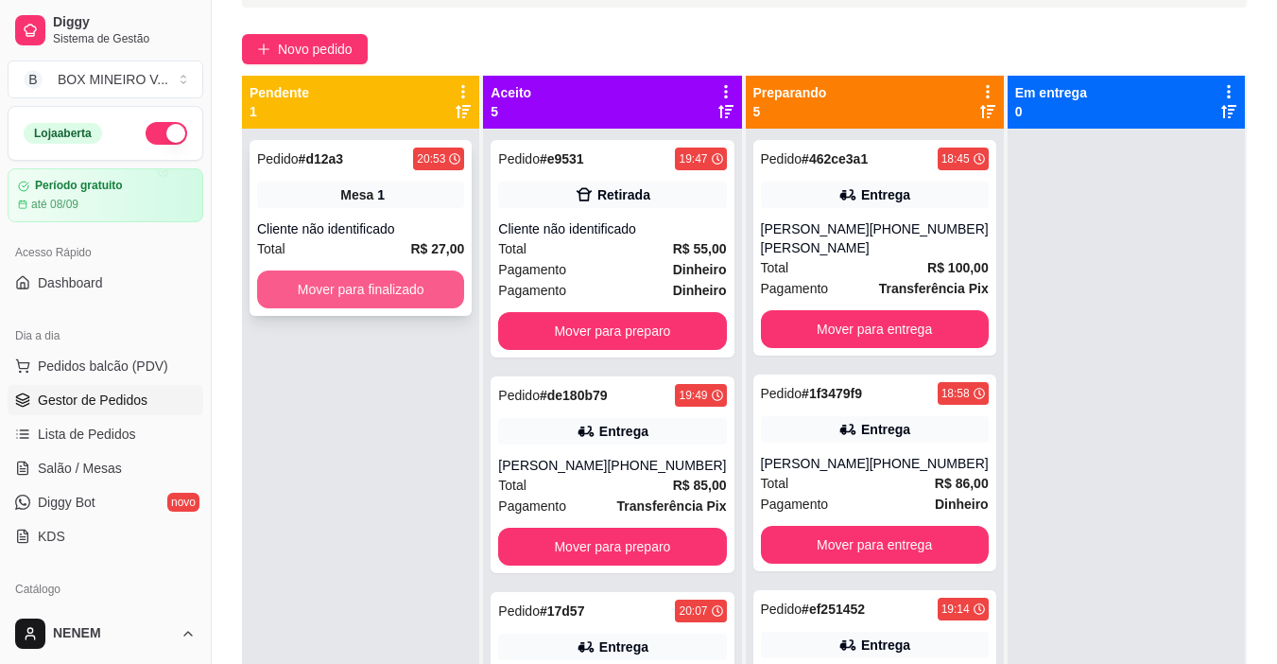
click at [358, 289] on button "Mover para finalizado" at bounding box center [360, 289] width 207 height 38
